Goal: Transaction & Acquisition: Purchase product/service

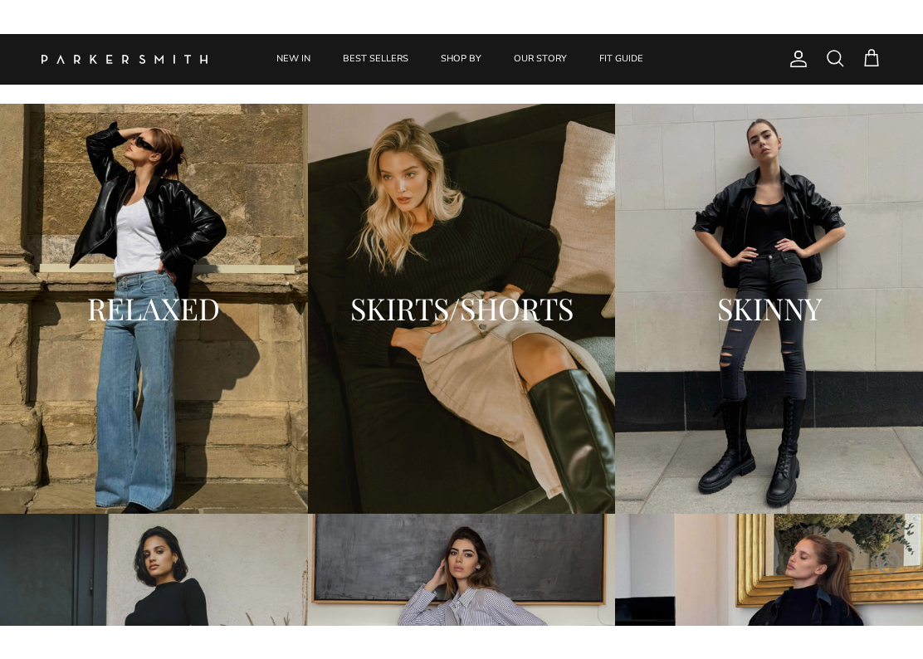
scroll to position [1761, 0]
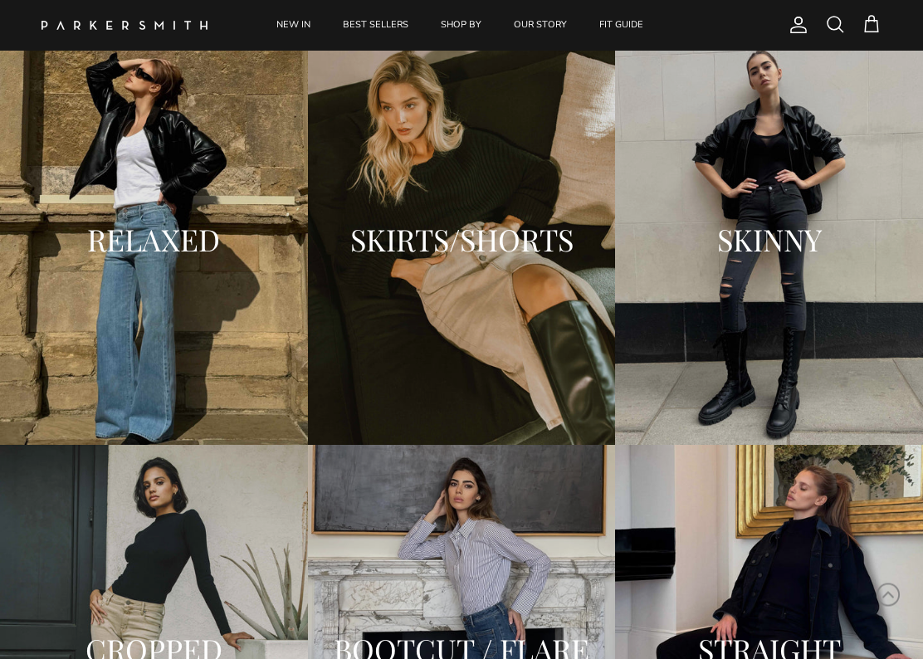
click at [134, 330] on div "RELAXED" at bounding box center [154, 241] width 308 height 410
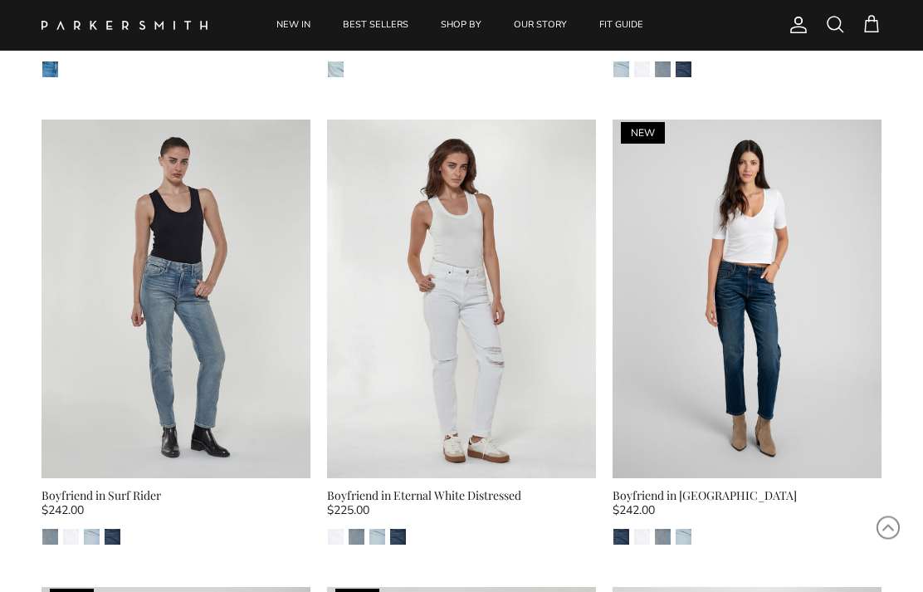
scroll to position [974, 0]
click at [304, 11] on link "NEW IN" at bounding box center [294, 25] width 64 height 51
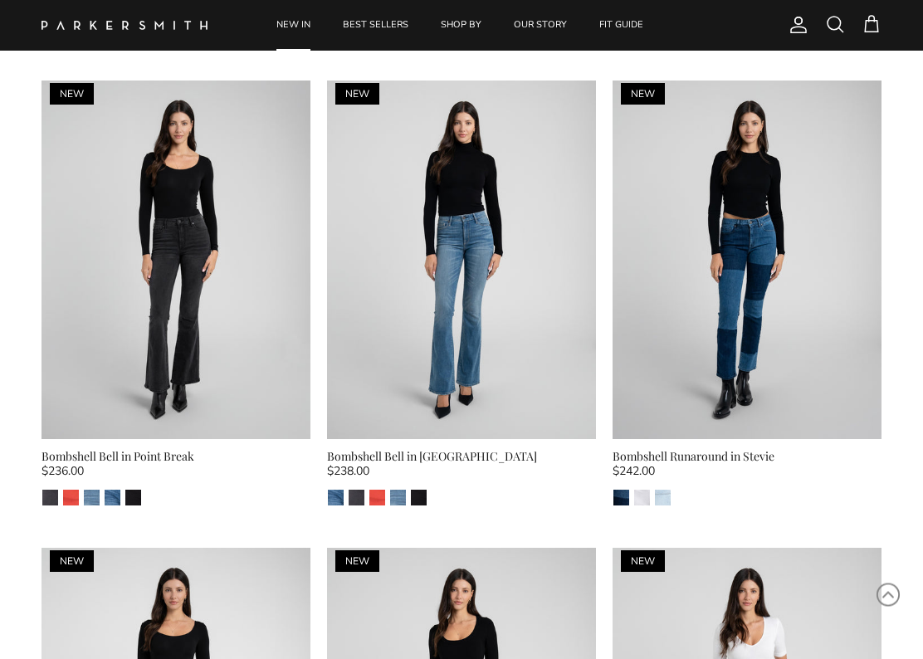
scroll to position [2419, 0]
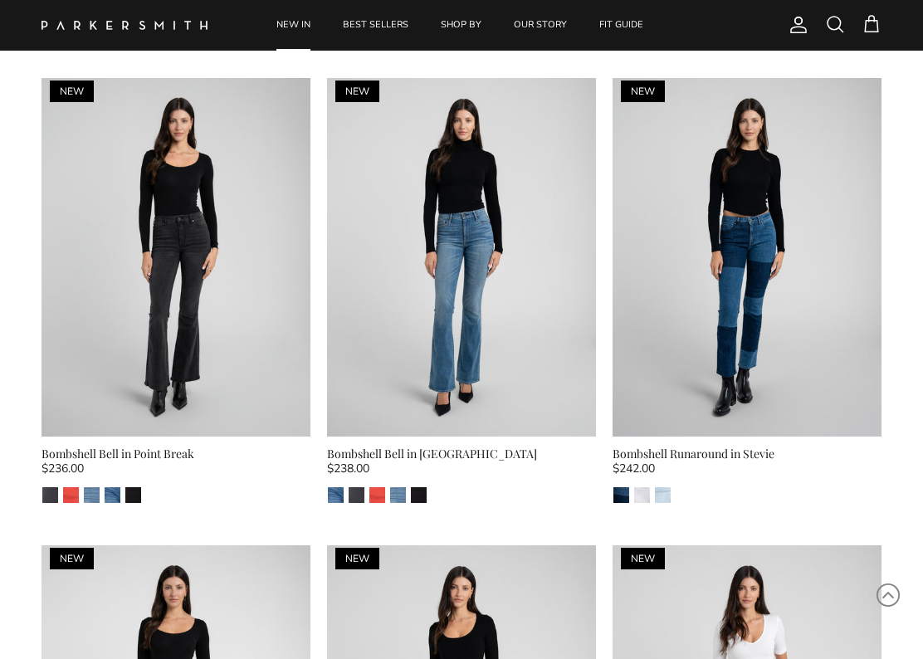
click at [462, 218] on img at bounding box center [461, 257] width 269 height 359
click at [447, 186] on img at bounding box center [461, 257] width 269 height 359
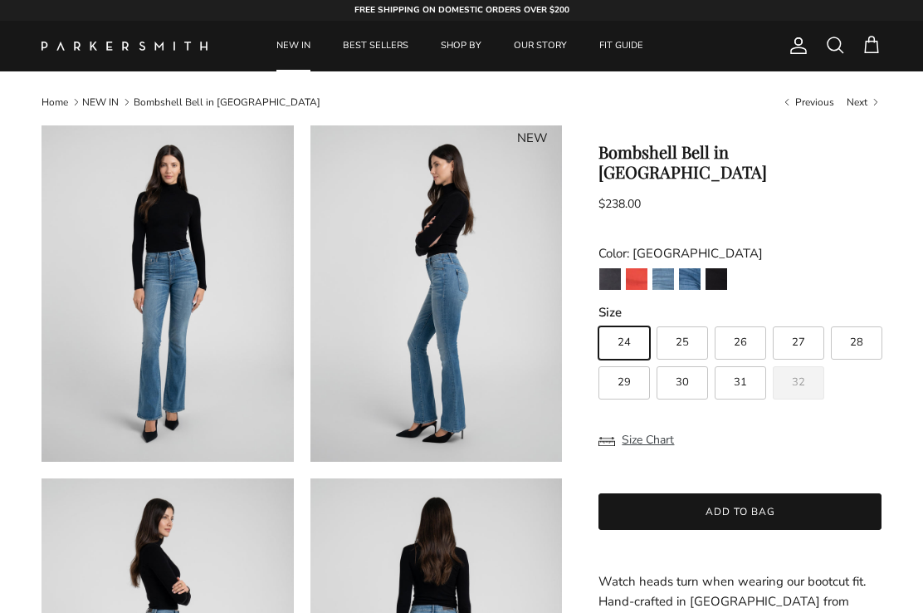
click at [437, 313] on img at bounding box center [436, 293] width 252 height 336
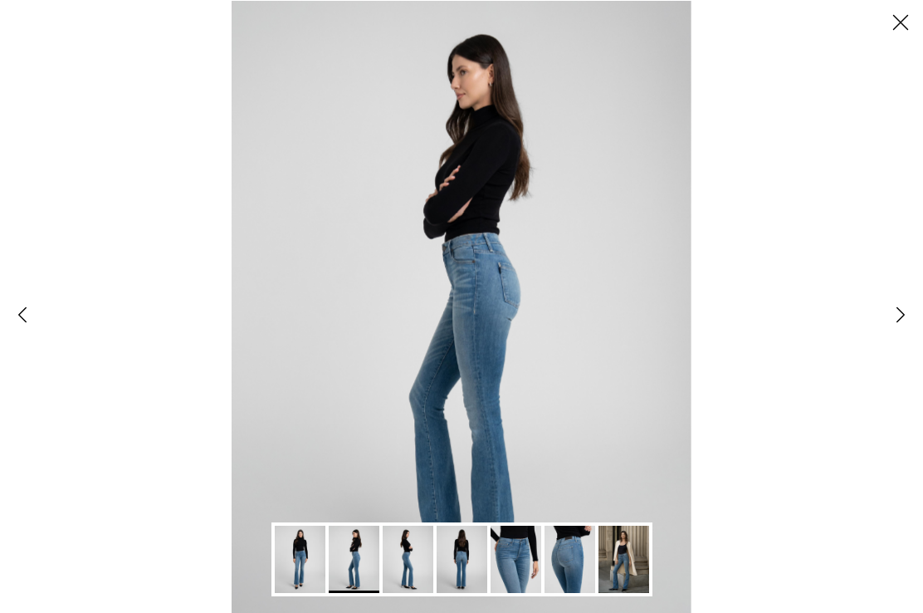
click at [547, 373] on img "Gallery Viewer" at bounding box center [462, 306] width 460 height 613
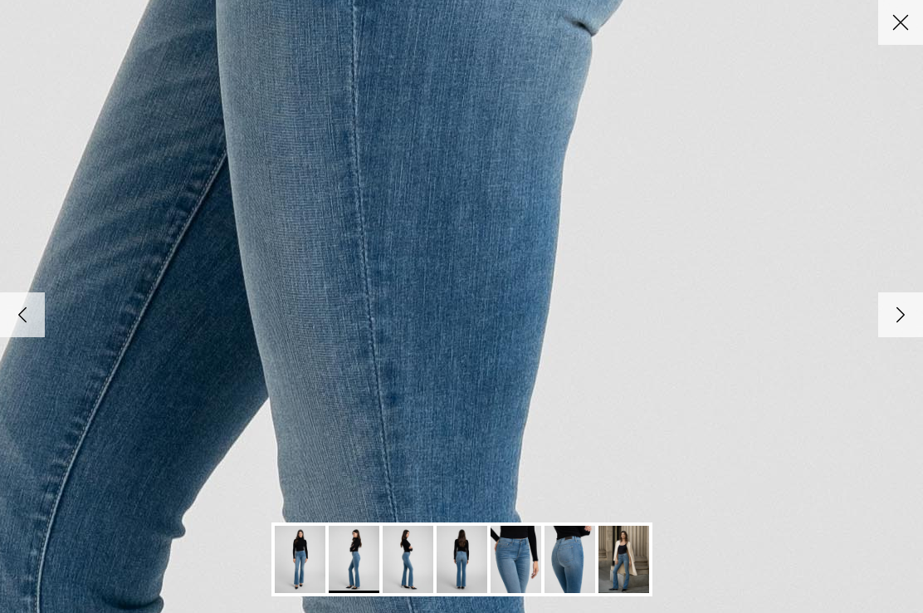
click at [888, 7] on button "Close" at bounding box center [900, 22] width 45 height 45
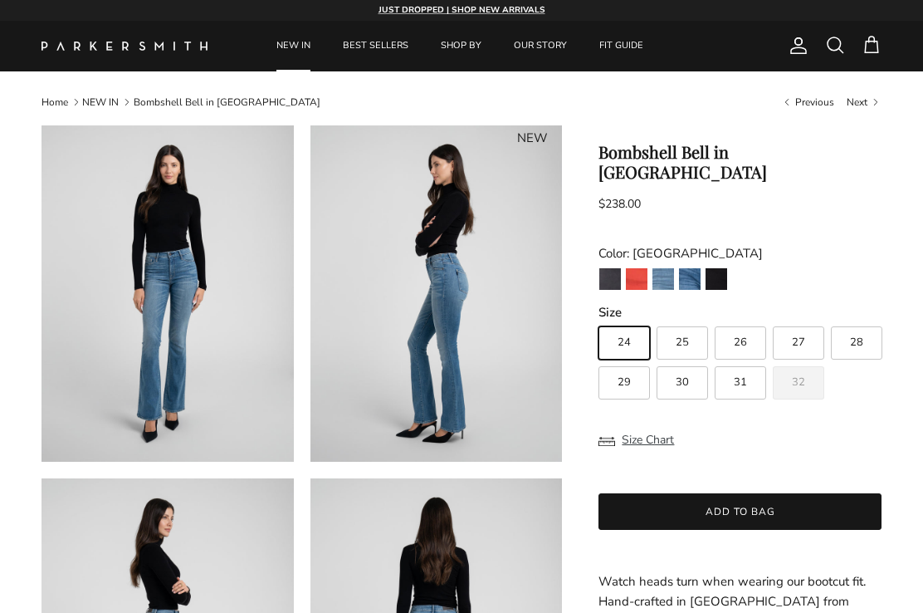
click at [638, 268] on img "Watermelon" at bounding box center [637, 279] width 22 height 22
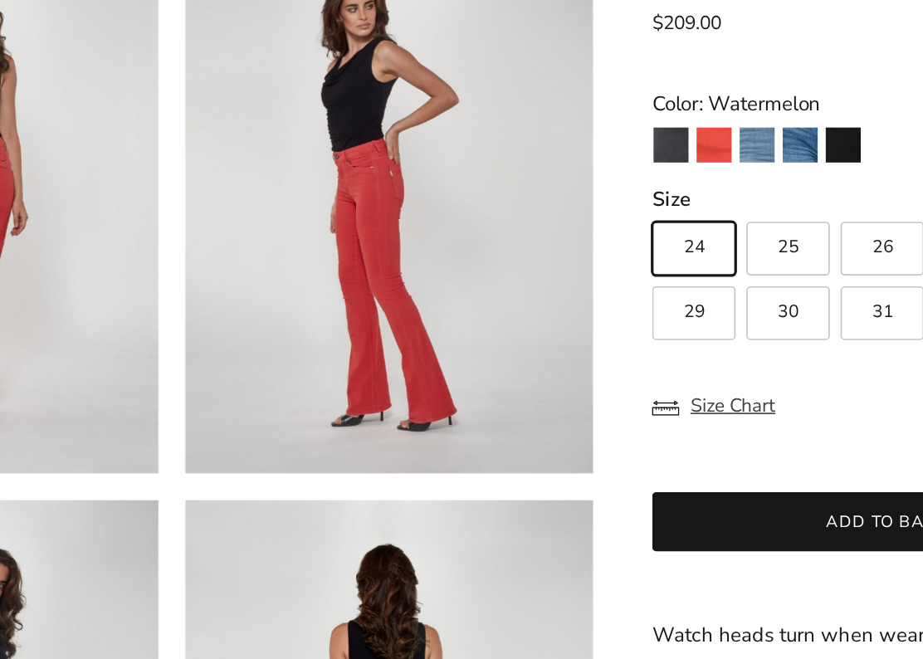
click at [599, 248] on img "Point Break" at bounding box center [610, 259] width 22 height 22
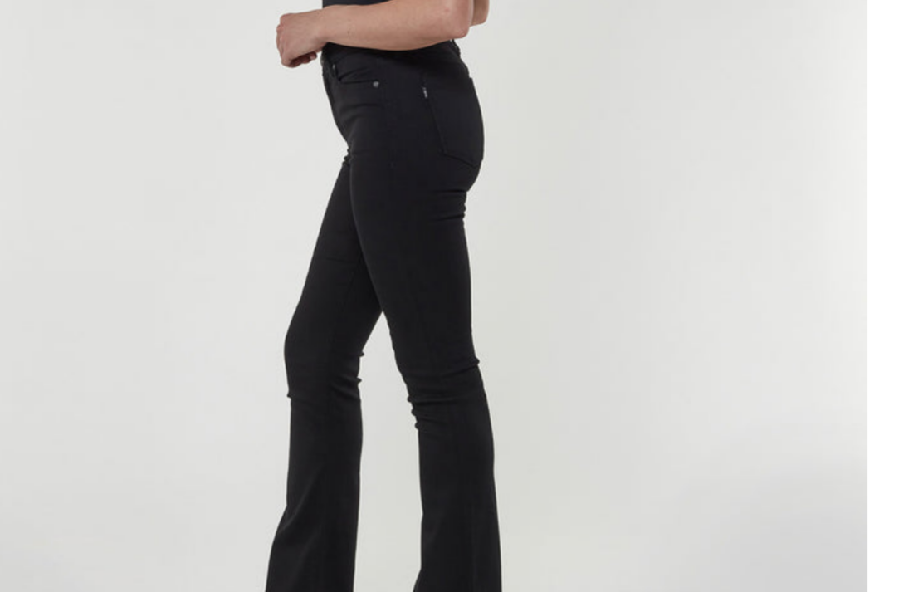
scroll to position [57, 0]
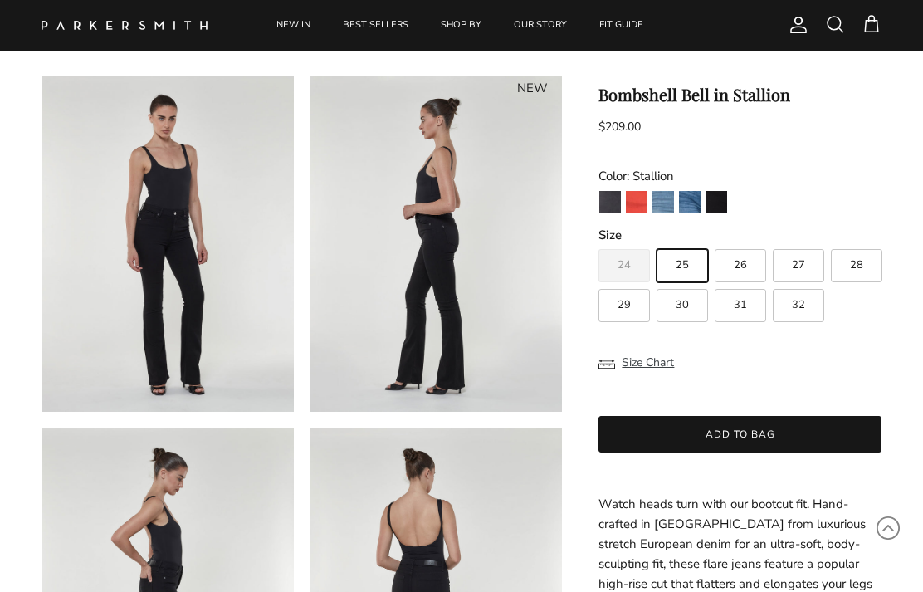
click at [876, 260] on label "28" at bounding box center [856, 265] width 51 height 33
click at [599, 242] on input "28" at bounding box center [598, 242] width 1 height 1
radio input "true"
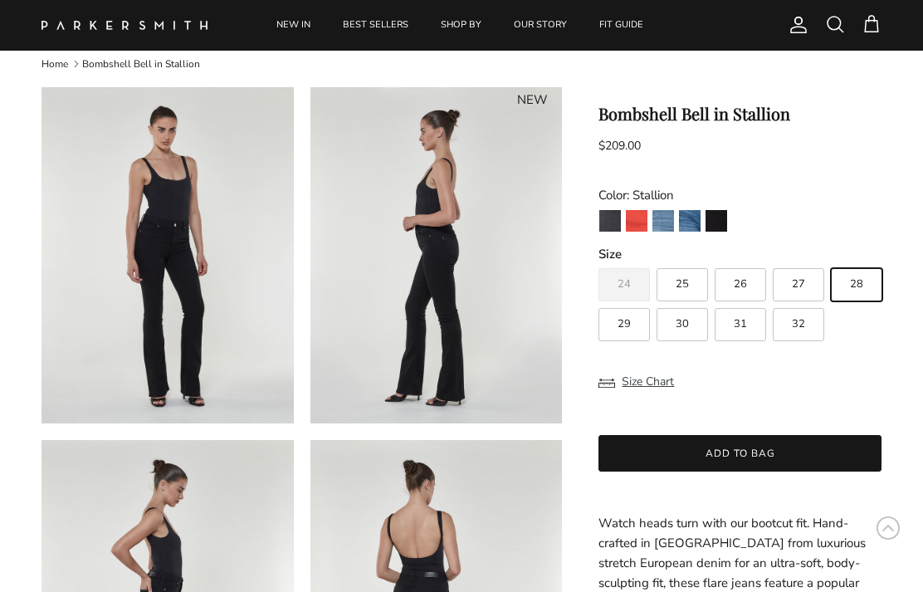
scroll to position [28, 0]
